Goal: Find specific page/section: Find specific page/section

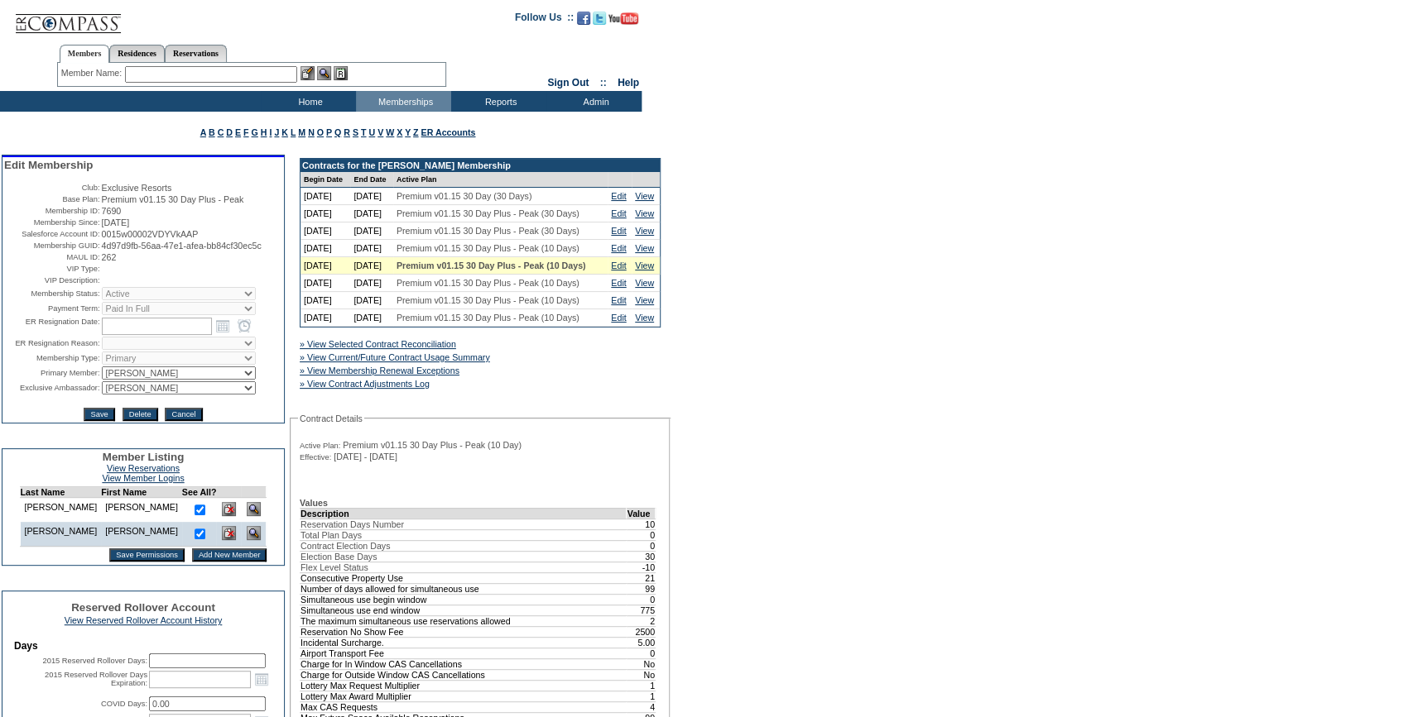
click at [232, 74] on input "text" at bounding box center [211, 74] width 172 height 17
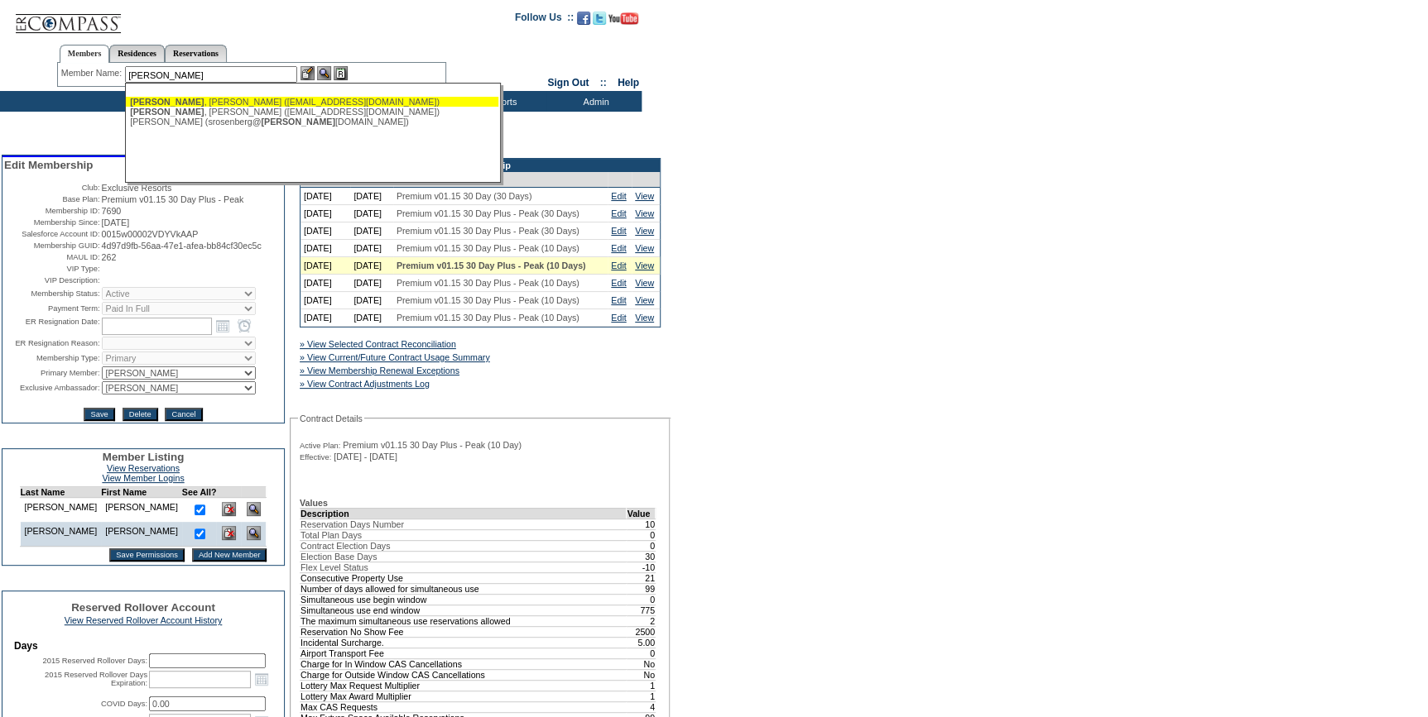
drag, startPoint x: 216, startPoint y: 101, endPoint x: 297, endPoint y: 89, distance: 81.9
click at [217, 101] on div "[PERSON_NAME] ([EMAIL_ADDRESS][DOMAIN_NAME])" at bounding box center [312, 102] width 364 height 10
type input "[PERSON_NAME] ([EMAIL_ADDRESS][DOMAIN_NAME])"
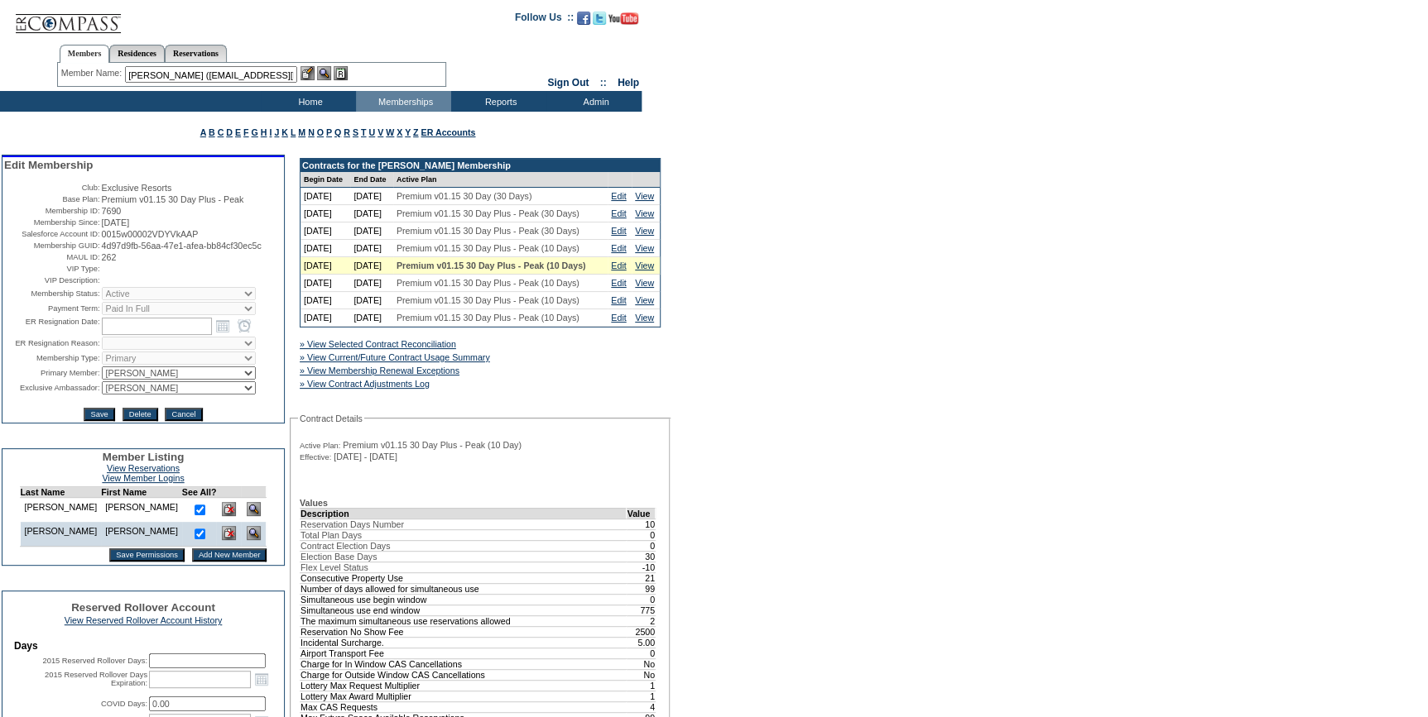
click at [308, 70] on img at bounding box center [307, 73] width 14 height 14
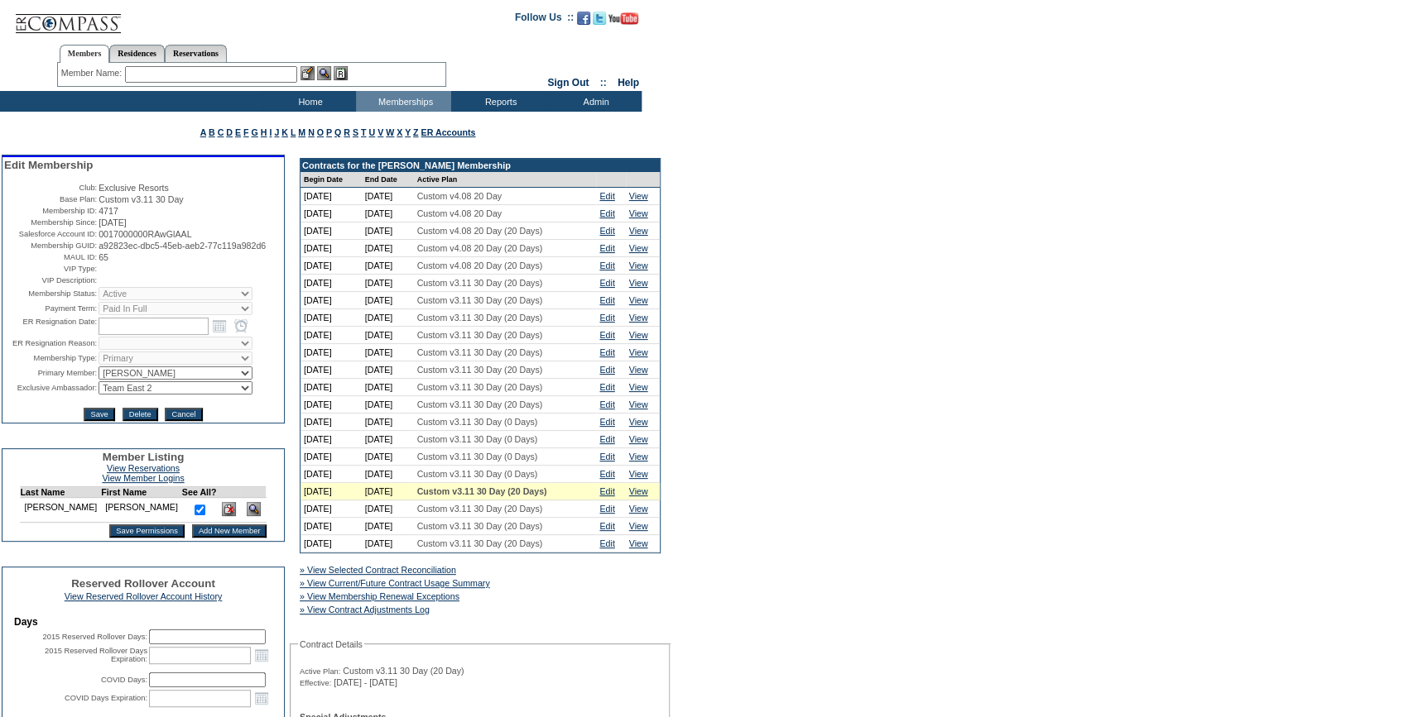
click at [234, 66] on input "text" at bounding box center [211, 74] width 172 height 17
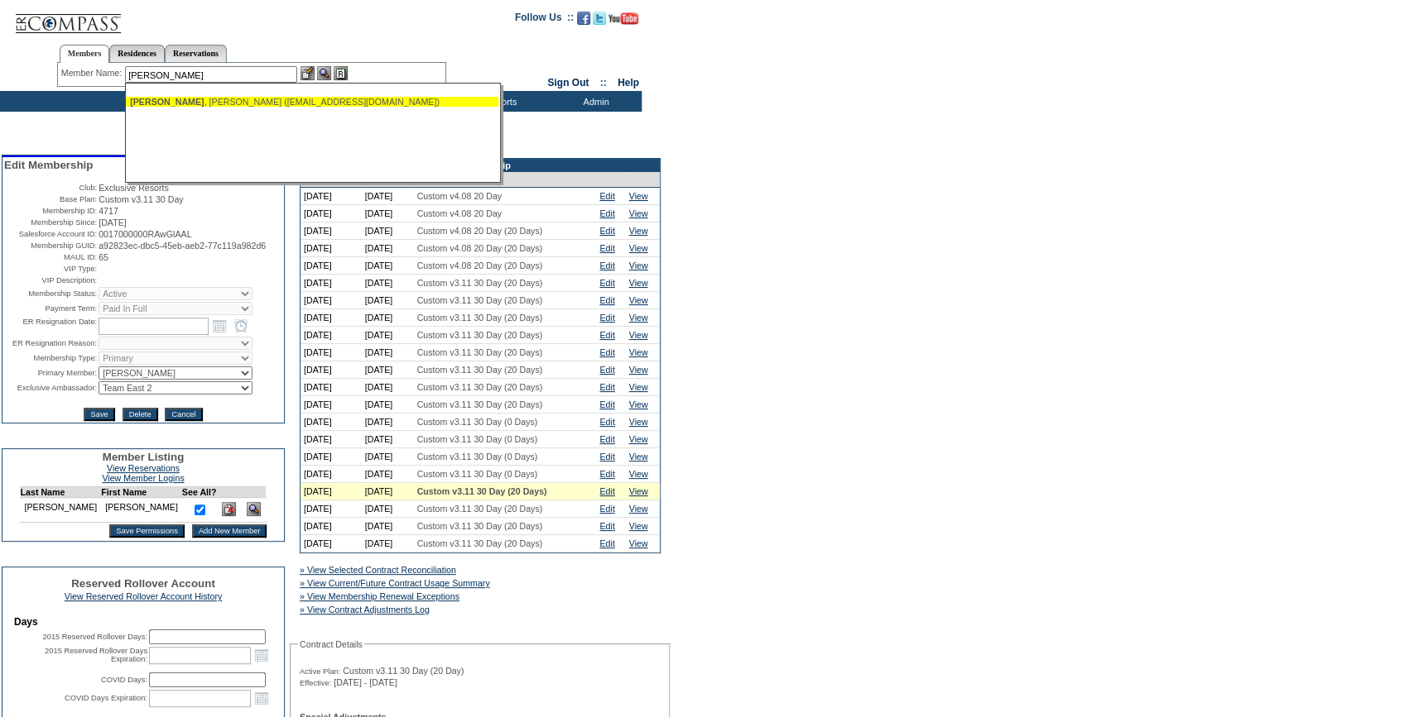
click at [226, 103] on div "Luttner , Earl (earl_j_luttner@lifetimefinancialgrowth.com)" at bounding box center [312, 102] width 364 height 10
type input "Luttner, Earl (earl_j_luttner@lifetimefinancialgrowth.com)"
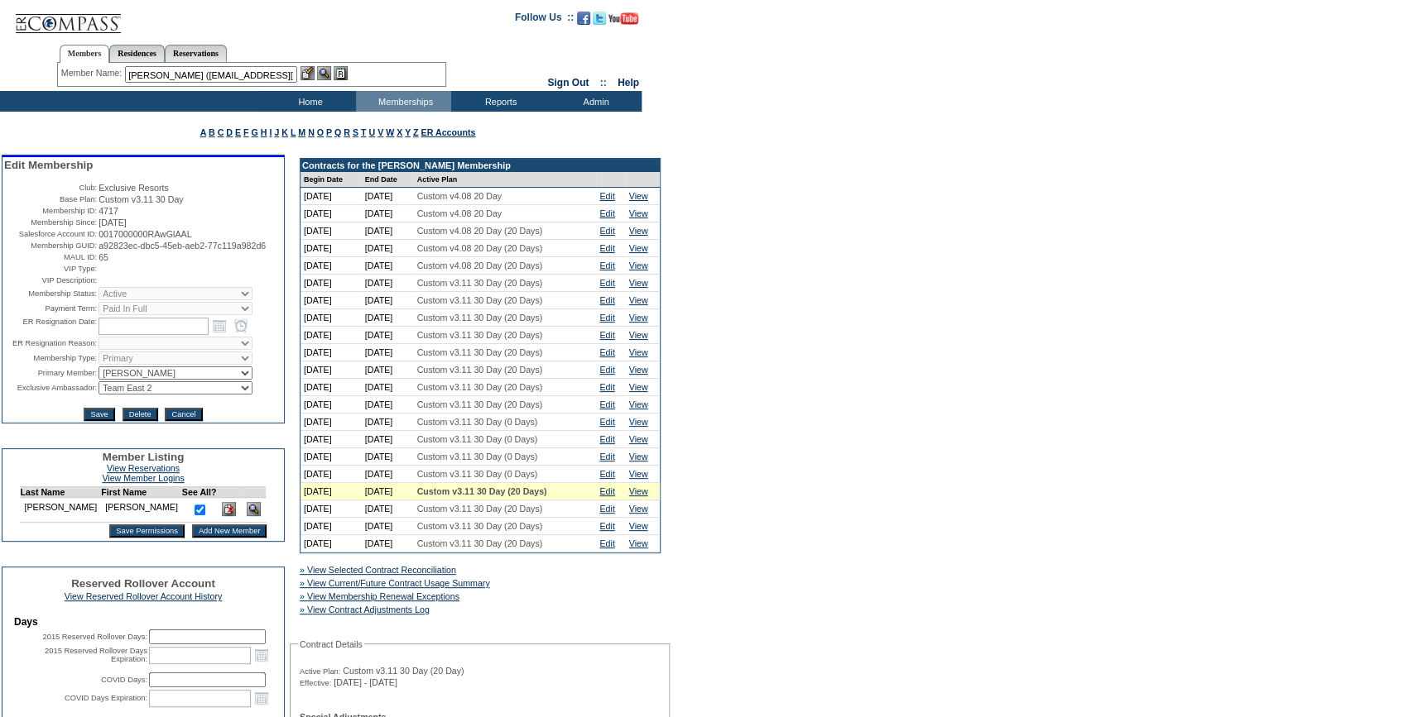
click at [312, 74] on img at bounding box center [307, 73] width 14 height 14
